Goal: Transaction & Acquisition: Download file/media

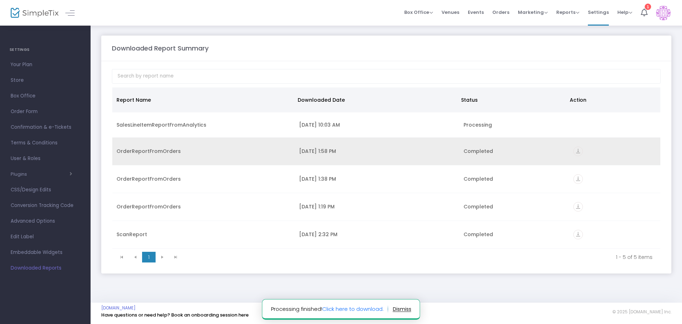
click at [151, 152] on div "OrderReportFromOrders" at bounding box center [204, 150] width 174 height 7
click at [577, 152] on icon "vertical_align_bottom" at bounding box center [579, 151] width 10 height 10
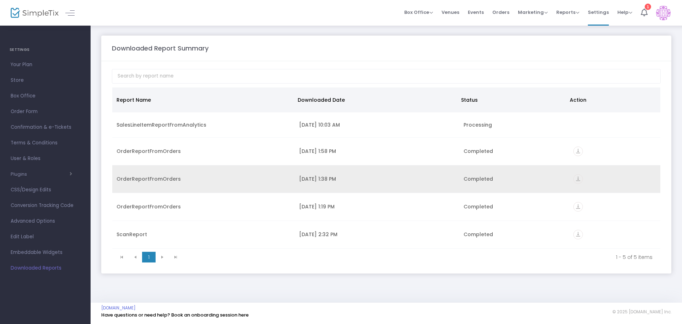
click at [139, 177] on div "OrderReportFromOrders" at bounding box center [204, 178] width 174 height 7
click at [577, 177] on icon "vertical_align_bottom" at bounding box center [579, 179] width 10 height 10
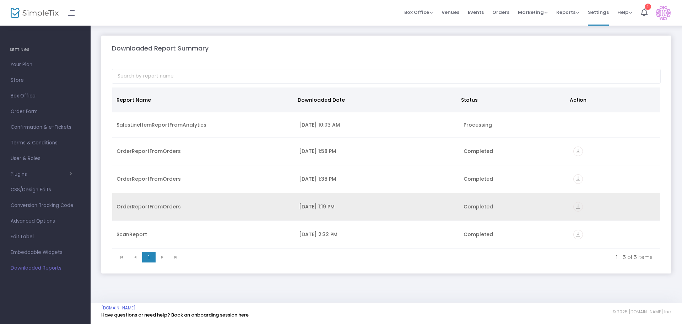
click at [140, 214] on td "OrderReportFromOrders" at bounding box center [203, 207] width 183 height 28
click at [581, 203] on icon "vertical_align_bottom" at bounding box center [579, 207] width 10 height 10
